Goal: Navigation & Orientation: Understand site structure

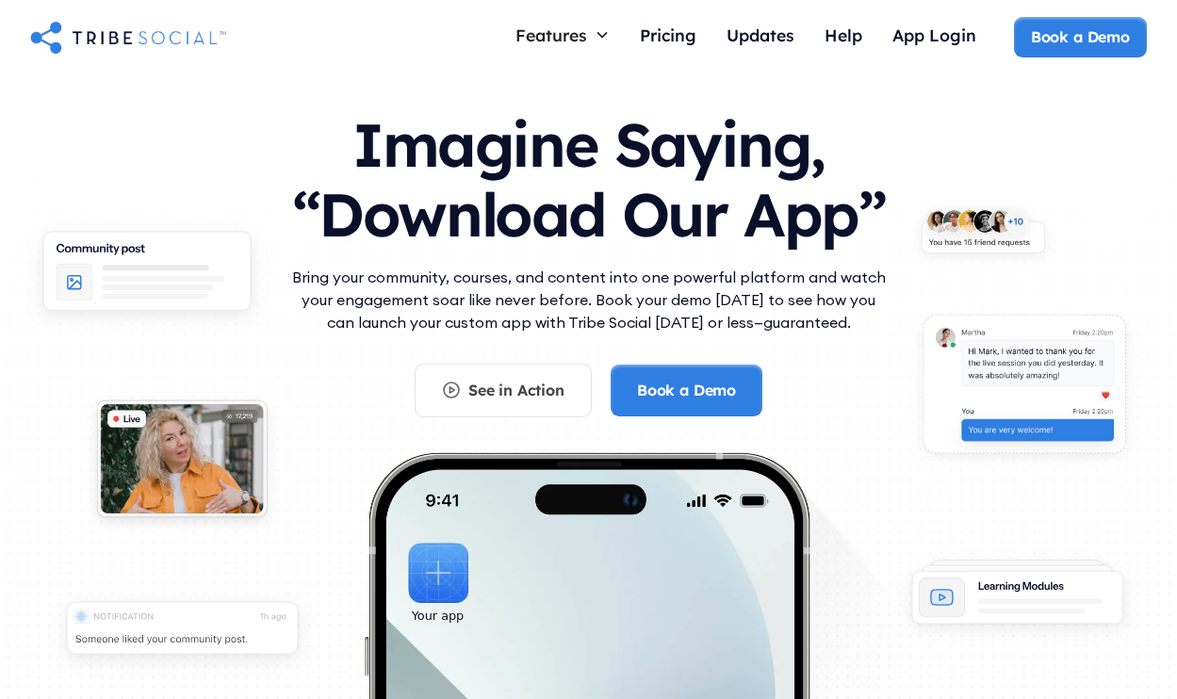
scroll to position [23, 0]
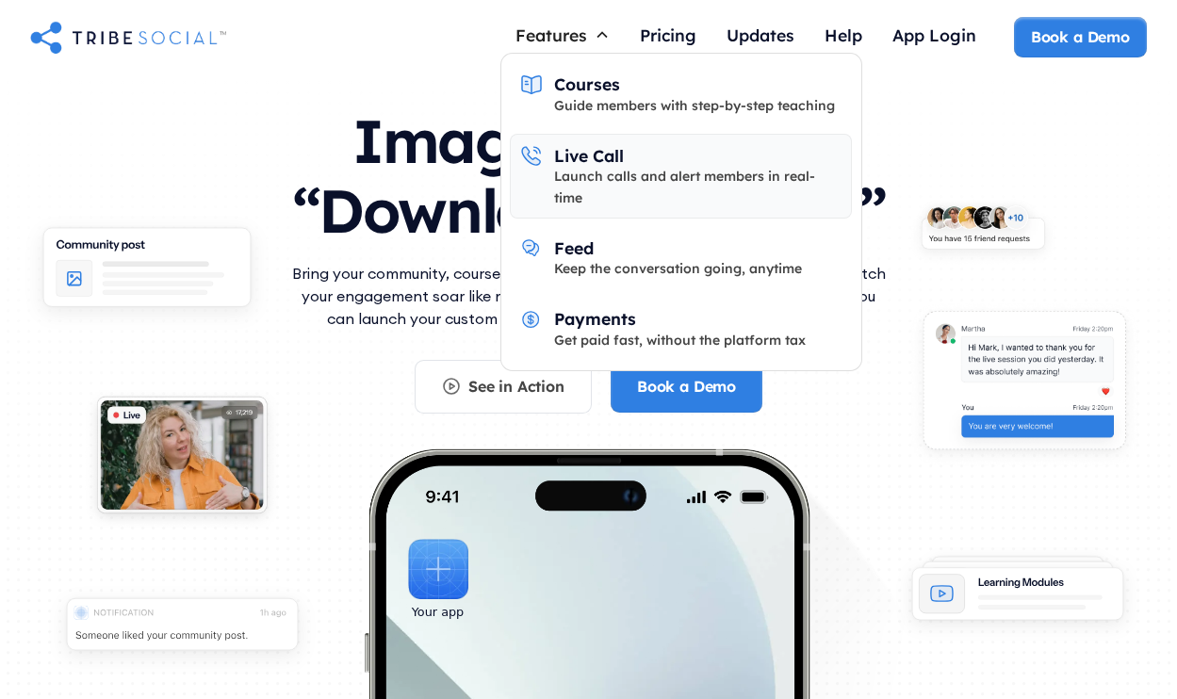
click at [580, 177] on div "Launch calls and alert members in real-time" at bounding box center [698, 187] width 288 height 42
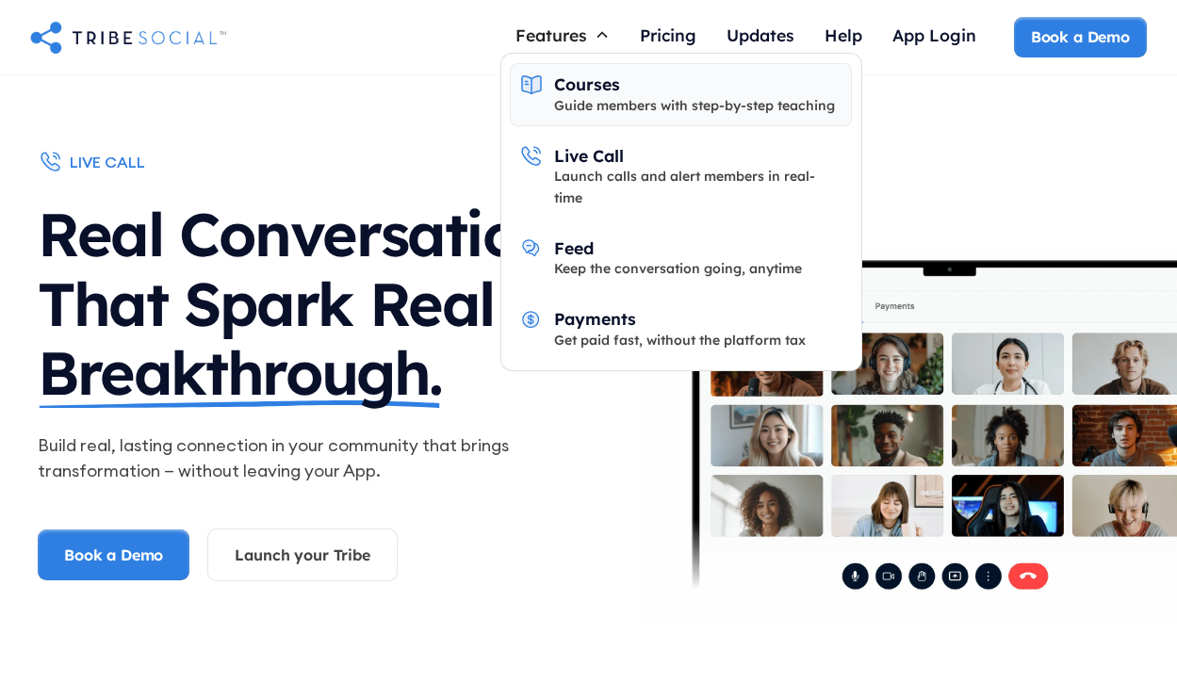
click at [572, 81] on div "Courses" at bounding box center [587, 83] width 66 height 21
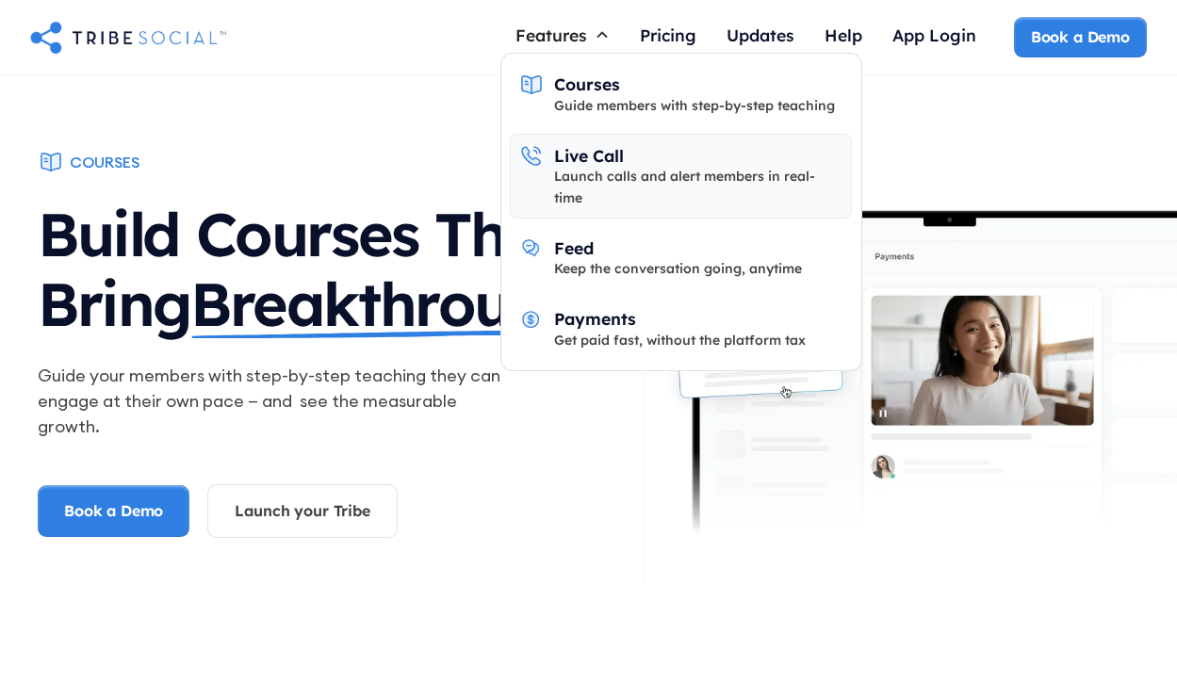
click at [593, 179] on div "Launch calls and alert members in real-time" at bounding box center [698, 187] width 288 height 42
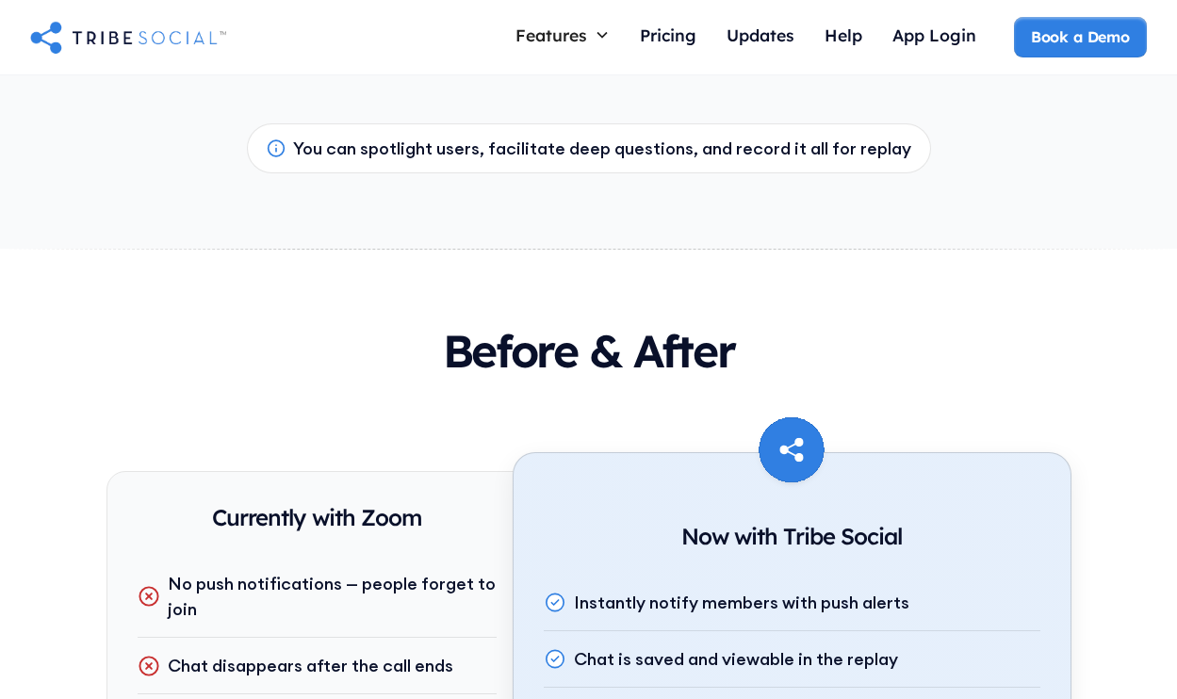
scroll to position [2191, 0]
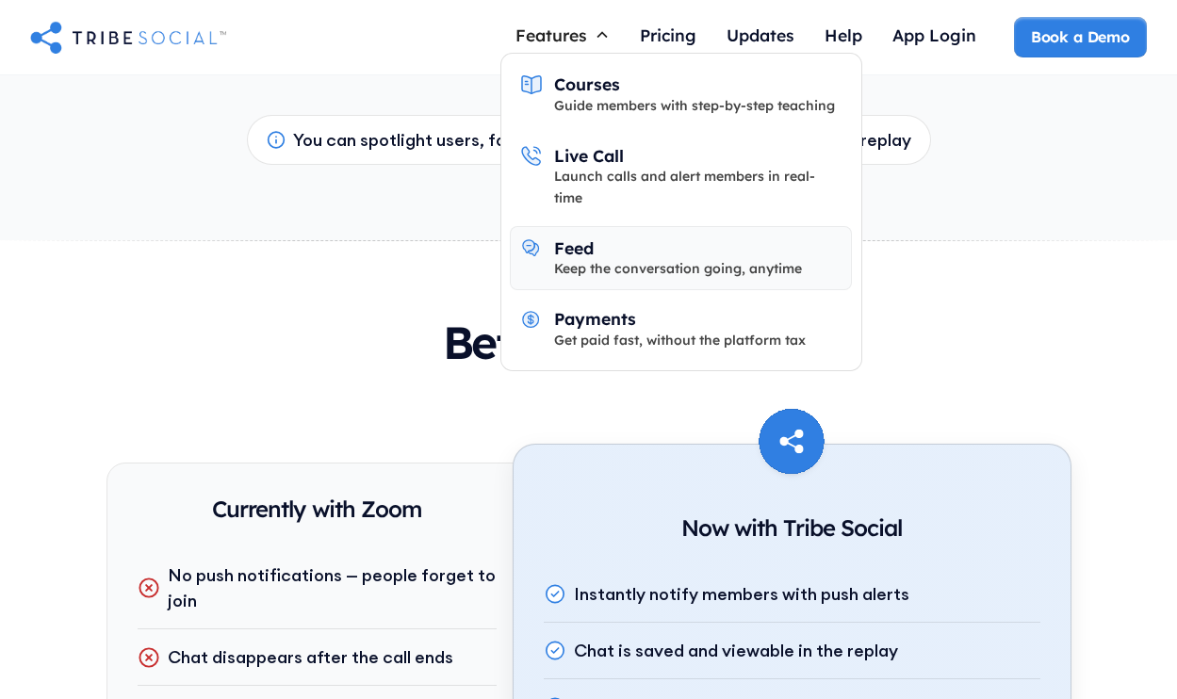
click at [599, 237] on div "Feed Keep the conversation going, anytime" at bounding box center [678, 258] width 248 height 42
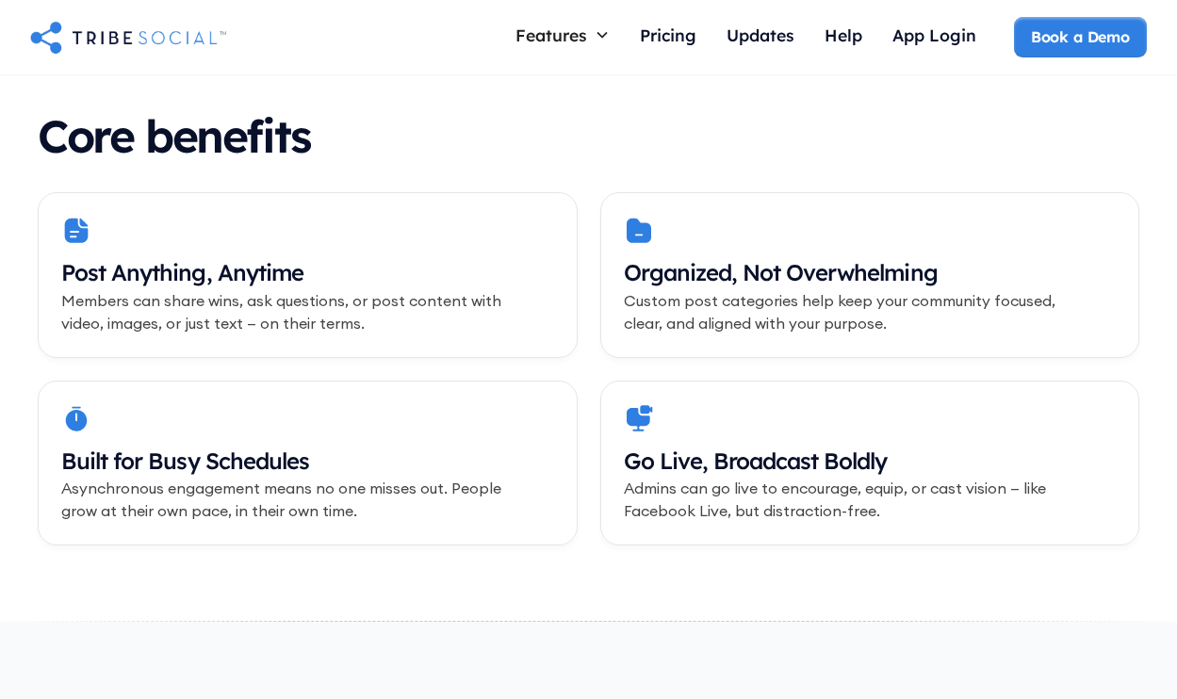
scroll to position [758, 0]
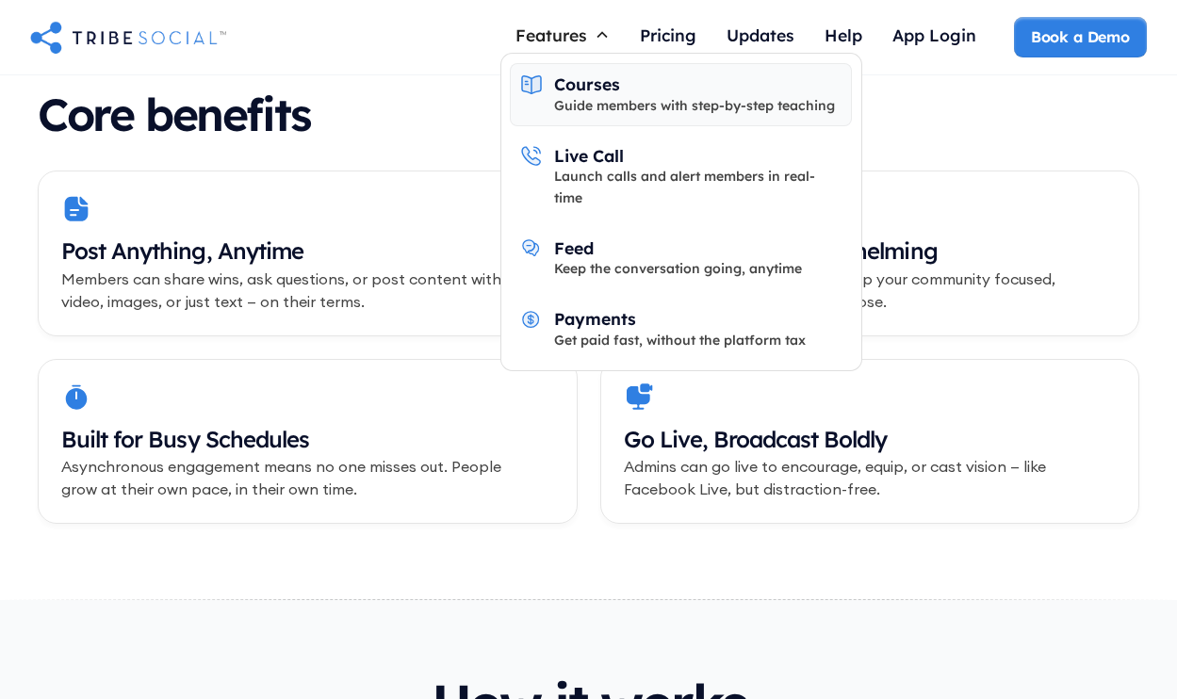
click at [562, 82] on div "Courses" at bounding box center [587, 83] width 66 height 21
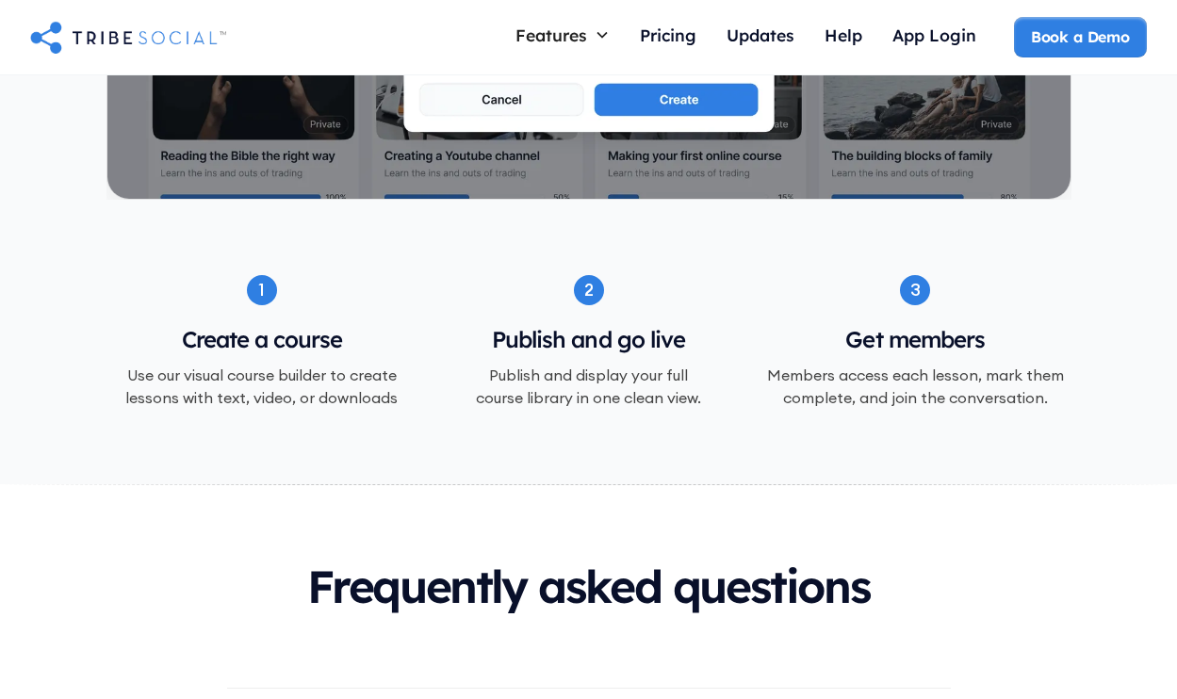
scroll to position [1306, 0]
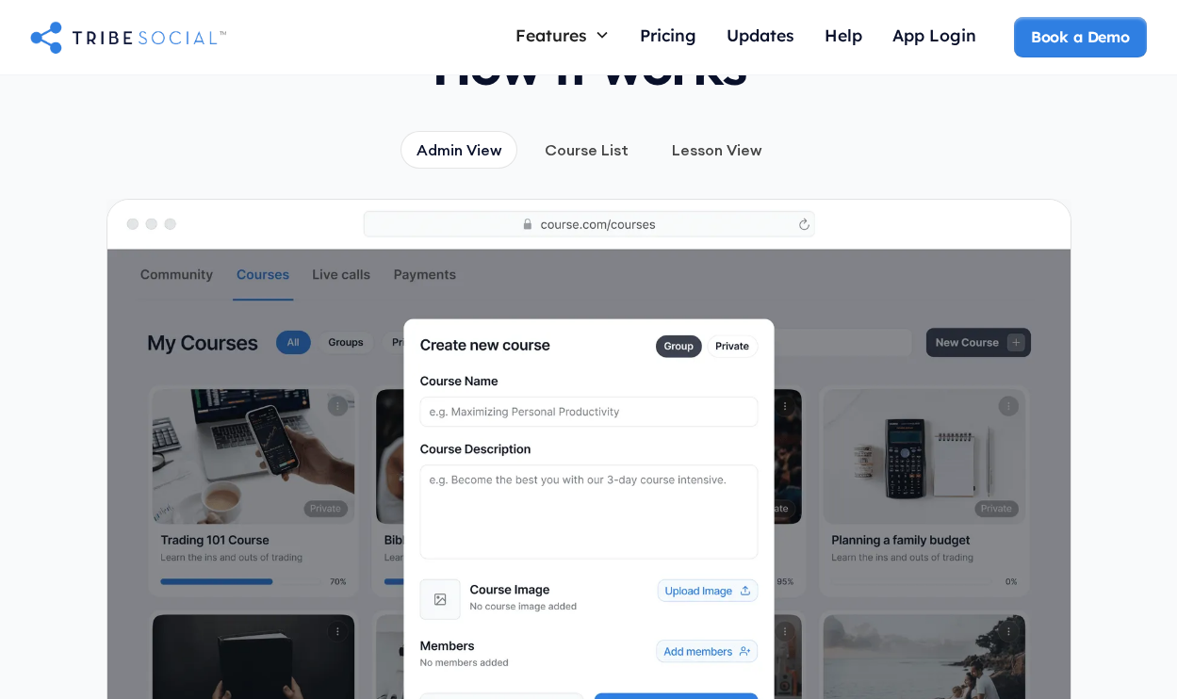
click at [570, 139] on div "Course List" at bounding box center [587, 149] width 84 height 21
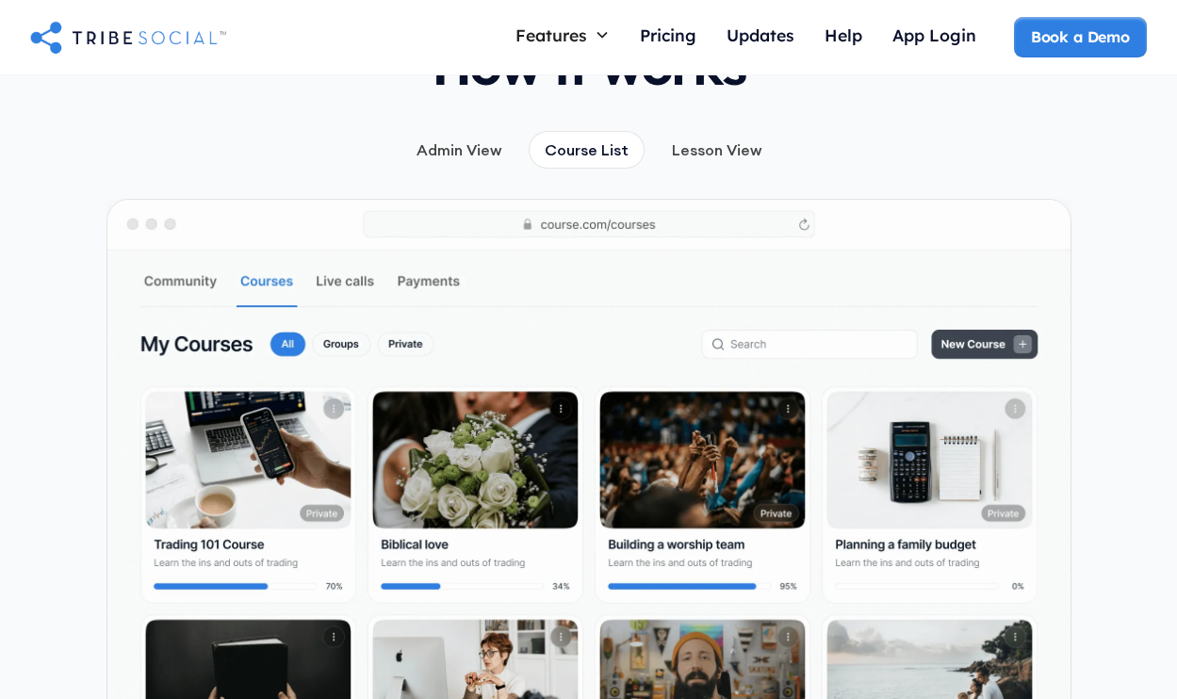
click at [695, 139] on div "Lesson View" at bounding box center [717, 149] width 90 height 21
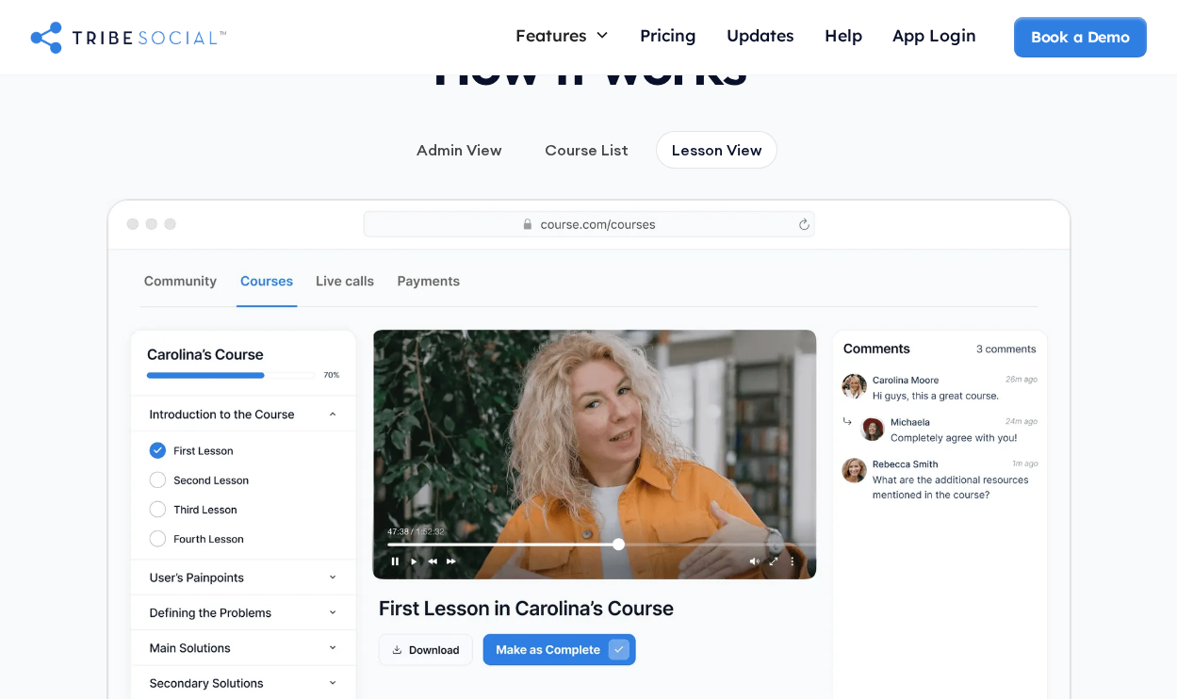
click at [555, 139] on div "Course List" at bounding box center [587, 149] width 84 height 21
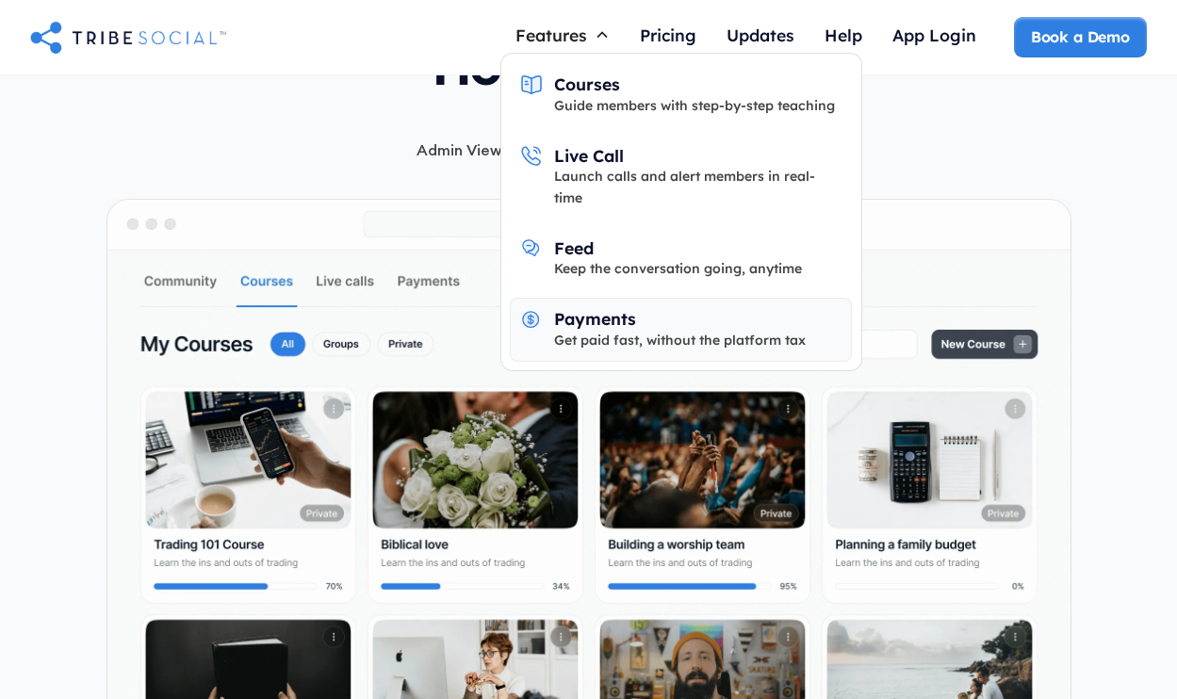
click at [559, 308] on div "Payments" at bounding box center [595, 318] width 82 height 21
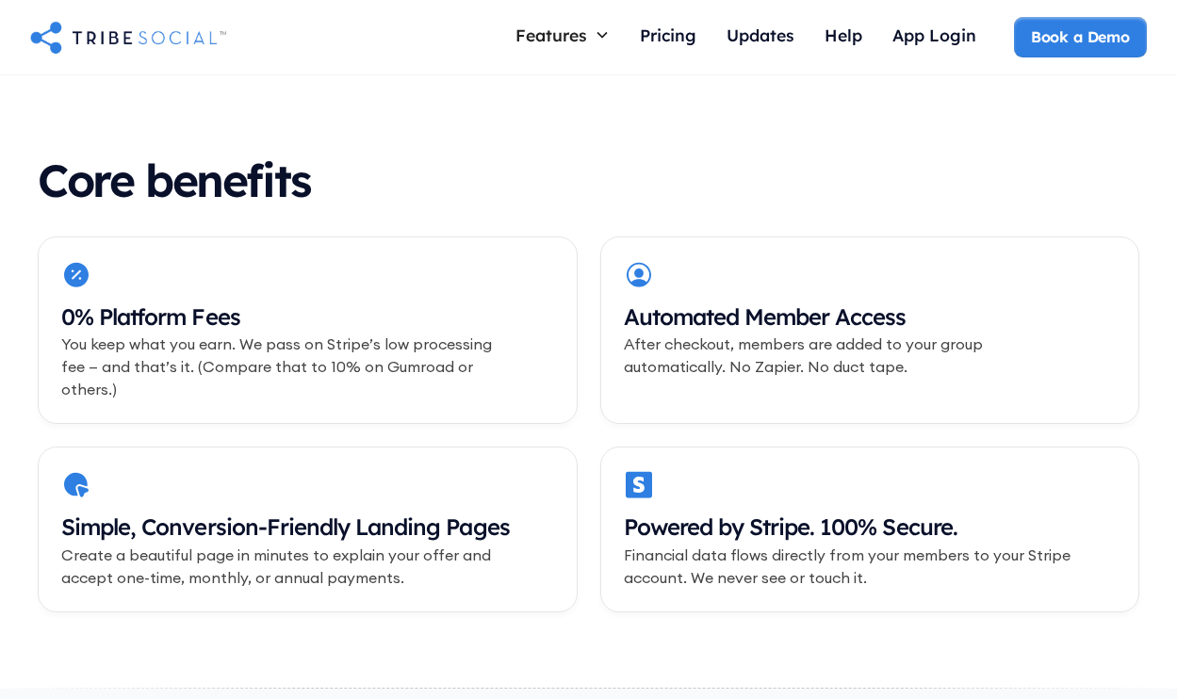
scroll to position [550, 0]
